Goal: Use online tool/utility

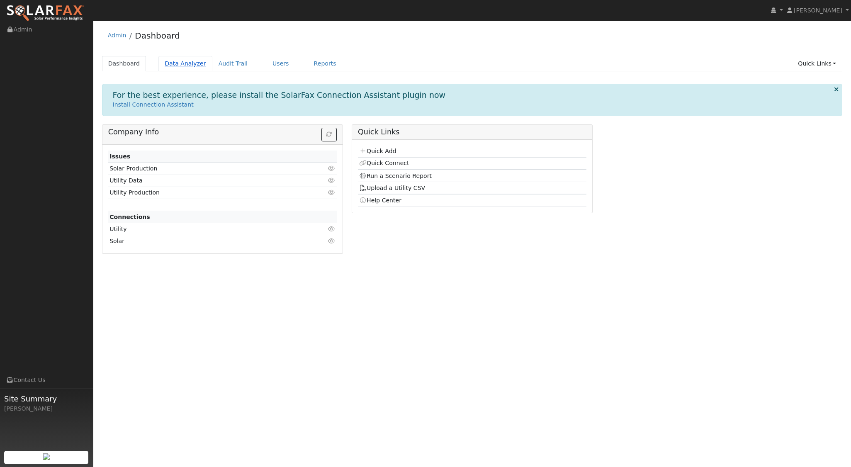
click at [174, 65] on link "Data Analyzer" at bounding box center [185, 63] width 54 height 15
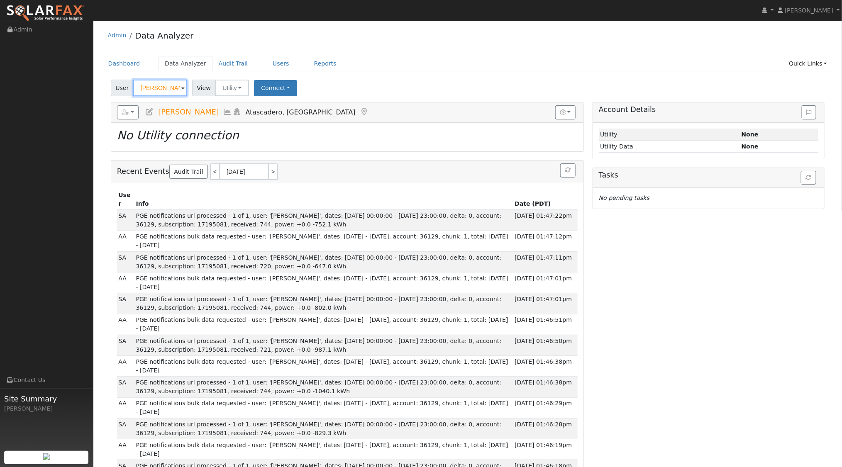
click at [173, 85] on input "[PERSON_NAME]" at bounding box center [160, 88] width 54 height 17
click at [173, 85] on img at bounding box center [176, 88] width 21 height 16
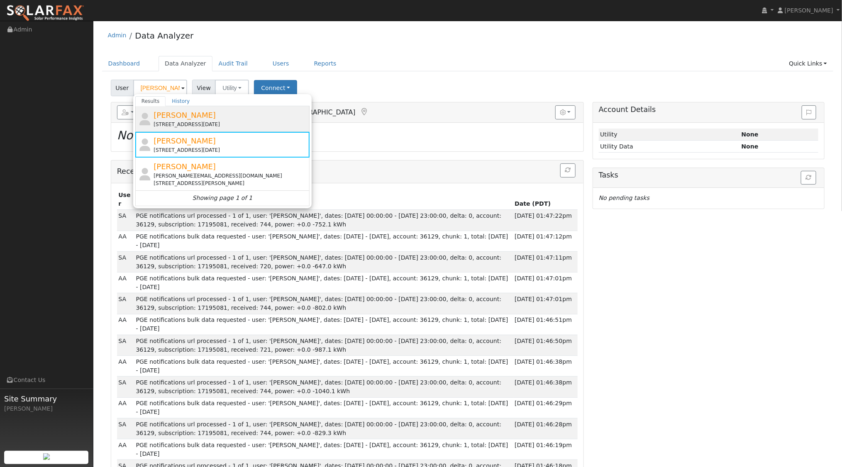
click at [192, 116] on div "[PERSON_NAME] [STREET_ADDRESS][DATE]" at bounding box center [230, 118] width 154 height 19
type input "[PERSON_NAME]"
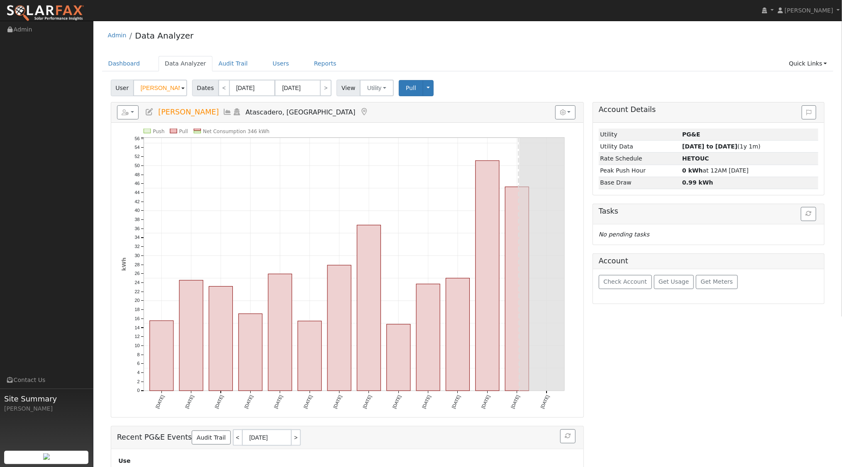
click at [232, 112] on icon at bounding box center [236, 111] width 9 height 7
